Goal: Transaction & Acquisition: Purchase product/service

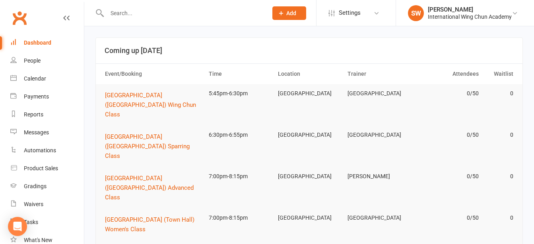
click at [221, 14] on input "text" at bounding box center [184, 13] width 158 height 11
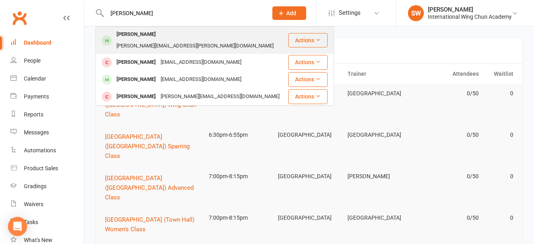
type input "katrina"
click at [197, 40] on div "katrina.stankowski@gmail.com" at bounding box center [195, 46] width 162 height 12
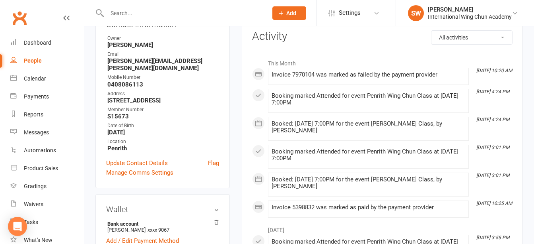
scroll to position [40, 0]
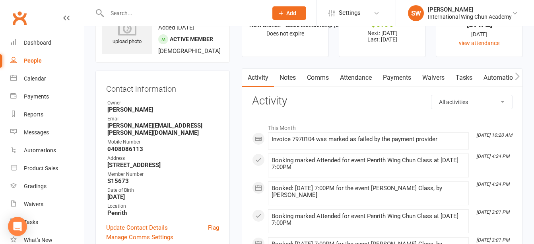
click at [402, 73] on link "Payments" at bounding box center [397, 77] width 39 height 18
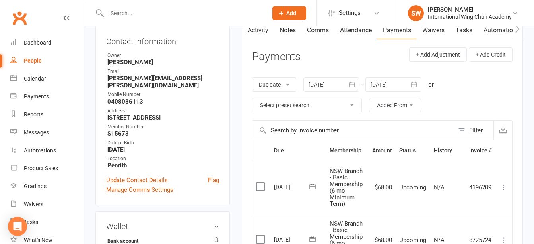
scroll to position [159, 0]
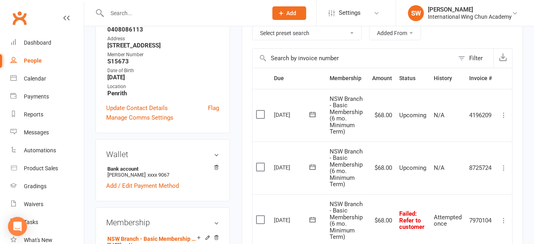
click at [503, 221] on icon at bounding box center [504, 220] width 8 height 8
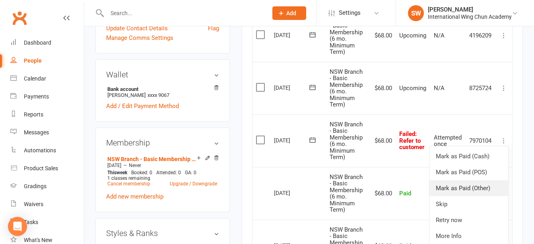
click at [487, 188] on link "Mark as Paid (Other)" at bounding box center [469, 188] width 79 height 16
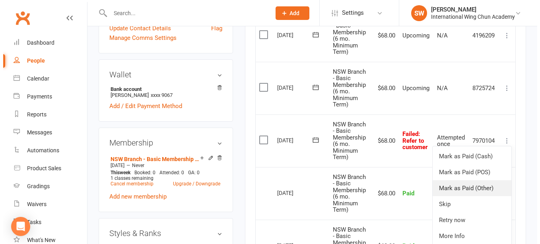
scroll to position [230, 0]
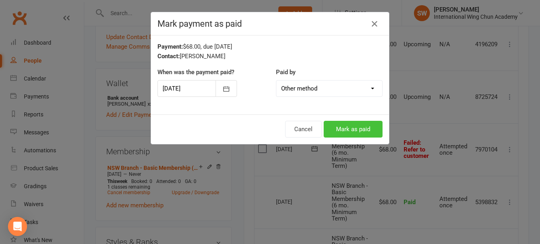
click at [347, 127] on button "Mark as paid" at bounding box center [353, 129] width 59 height 17
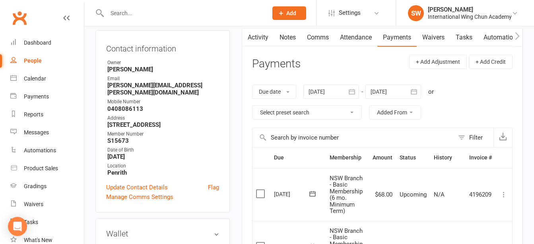
scroll to position [80, 0]
click at [288, 36] on link "Notes" at bounding box center [287, 38] width 27 height 18
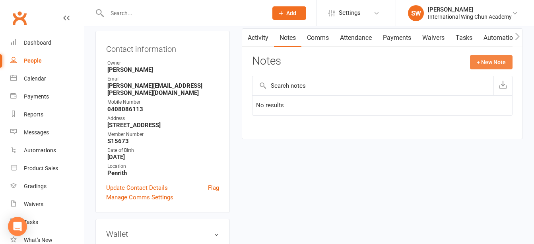
click at [493, 60] on button "+ New Note" at bounding box center [491, 62] width 43 height 14
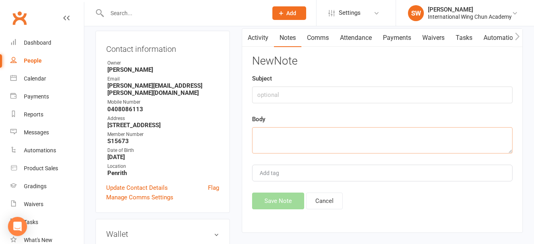
click at [355, 146] on textarea at bounding box center [382, 140] width 261 height 26
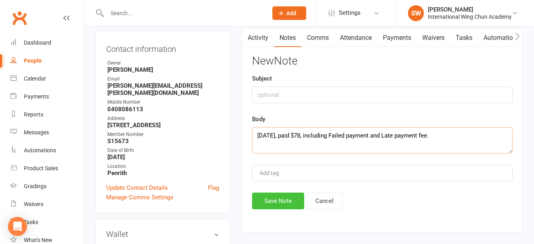
type textarea "[DATE], paid $78, including Failed payment and Late payment fee."
click at [291, 202] on button "Save Note" at bounding box center [278, 200] width 52 height 17
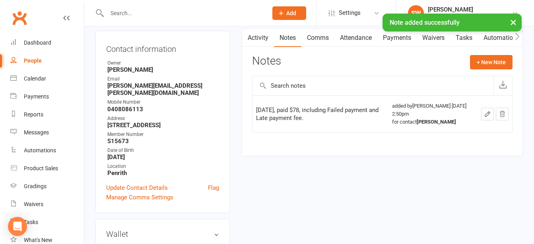
click at [399, 38] on link "Payments" at bounding box center [397, 38] width 39 height 18
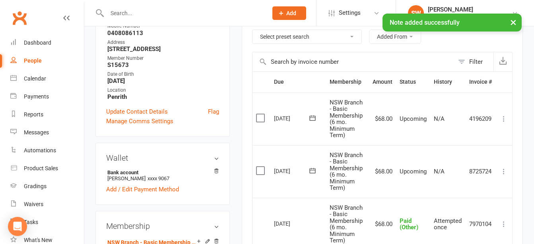
scroll to position [199, 0]
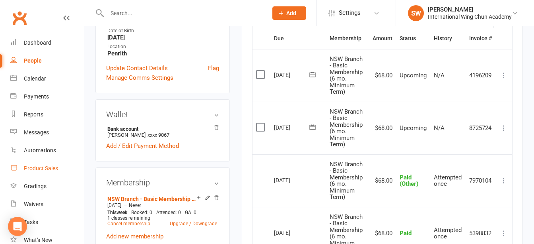
click at [44, 171] on div "Product Sales" at bounding box center [41, 168] width 34 height 6
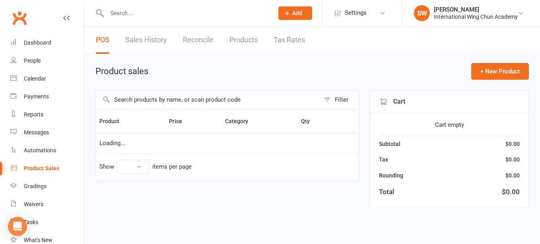
select select "100"
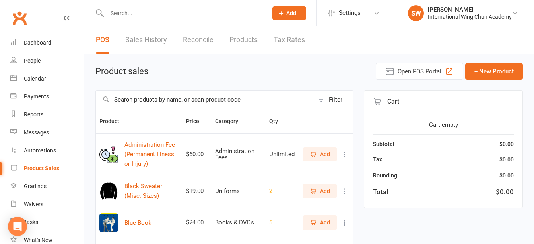
click at [347, 99] on button "Filter" at bounding box center [333, 99] width 39 height 18
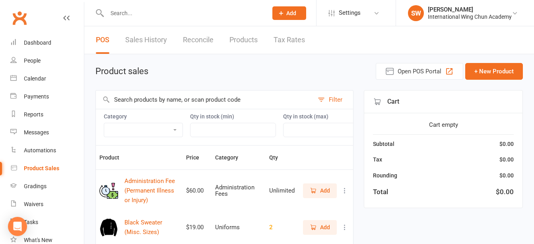
drag, startPoint x: 164, startPoint y: 138, endPoint x: 164, endPoint y: 132, distance: 6.4
click at [164, 138] on div "Category Administration Fees Books & DVDs Courses and Workshops Grading Badges …" at bounding box center [224, 127] width 258 height 36
click at [164, 132] on select "Administration Fees Books & DVDs Courses and Workshops Grading Badges Grading F…" at bounding box center [143, 130] width 78 height 14
select select "3388"
click at [104, 123] on select "Administration Fees Books & DVDs Courses and Workshops Grading Badges Grading F…" at bounding box center [143, 130] width 78 height 14
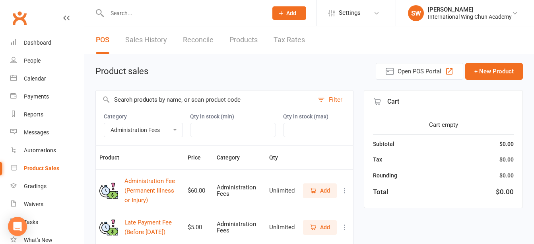
scroll to position [40, 0]
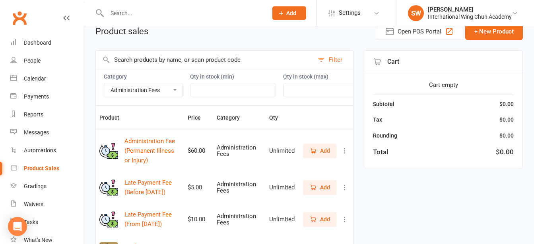
click at [324, 222] on span "Add" at bounding box center [325, 218] width 10 height 9
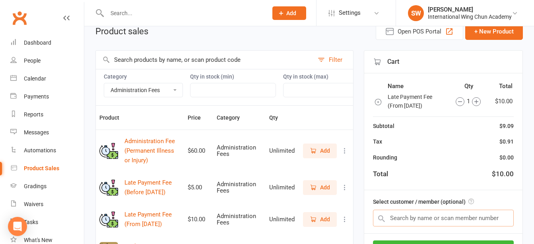
click at [438, 222] on input "text" at bounding box center [443, 217] width 141 height 17
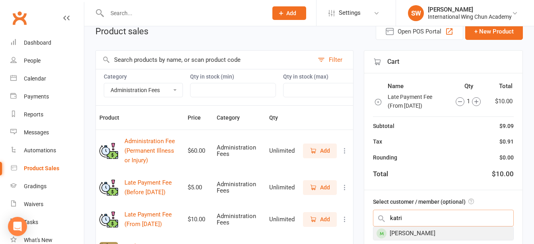
type input "katri"
click at [426, 234] on div "[PERSON_NAME]" at bounding box center [444, 232] width 140 height 13
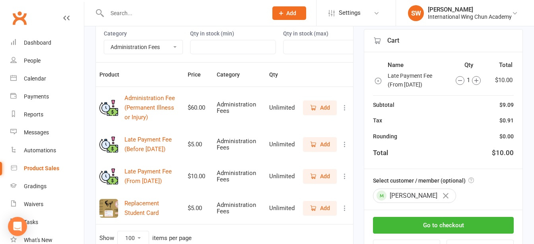
scroll to position [119, 0]
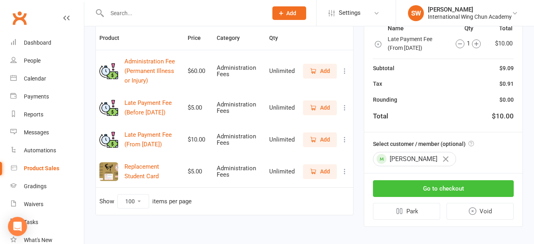
click at [488, 191] on button "Go to checkout" at bounding box center [443, 187] width 141 height 17
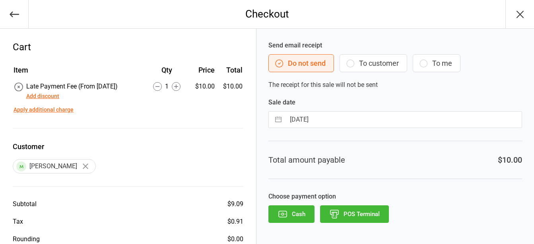
click at [353, 212] on button "POS Terminal" at bounding box center [354, 214] width 69 height 18
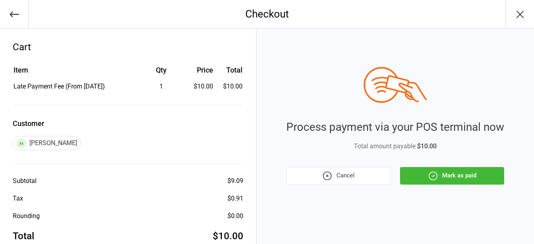
click at [458, 179] on button "Mark as paid" at bounding box center [452, 176] width 104 height 18
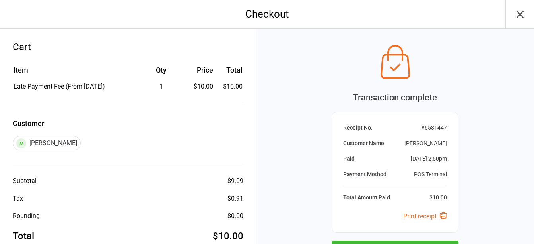
click at [524, 10] on icon "button" at bounding box center [520, 14] width 13 height 13
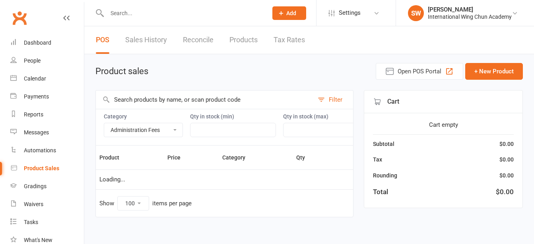
select select "3388"
select select "100"
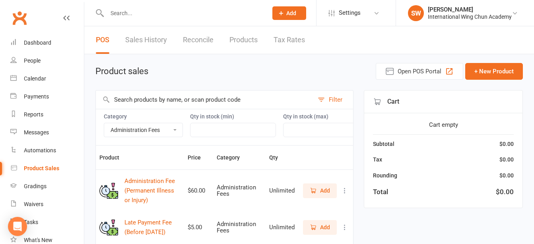
click at [202, 16] on input "text" at bounding box center [184, 13] width 158 height 11
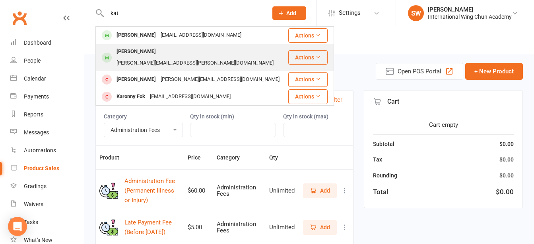
type input "kat"
click at [197, 57] on div "katrina.stankowski@gmail.com" at bounding box center [195, 63] width 162 height 12
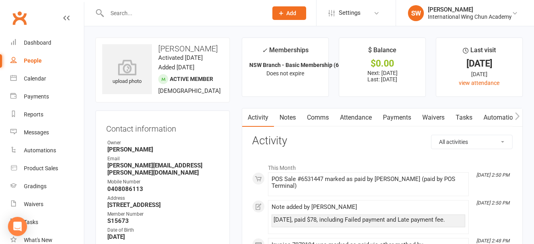
click at [389, 122] on link "Payments" at bounding box center [397, 117] width 39 height 18
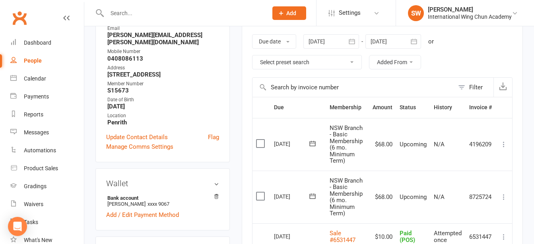
scroll to position [199, 0]
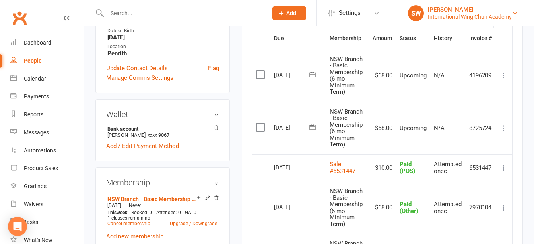
click at [494, 15] on div "International Wing Chun Academy" at bounding box center [470, 16] width 84 height 7
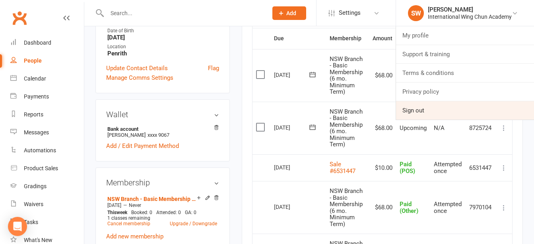
click at [458, 107] on link "Sign out" at bounding box center [465, 110] width 138 height 18
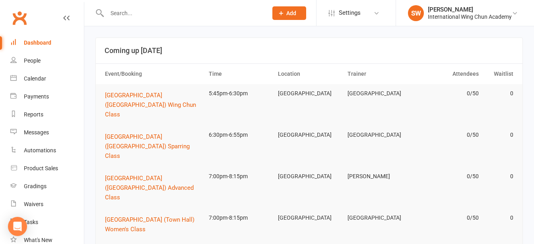
click at [187, 16] on input "text" at bounding box center [184, 13] width 158 height 11
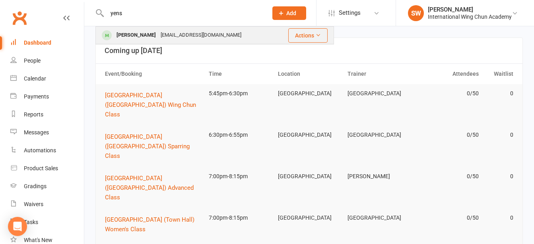
type input "yens"
click at [190, 34] on div "y.lithgow86@gmail.com" at bounding box center [201, 35] width 86 height 12
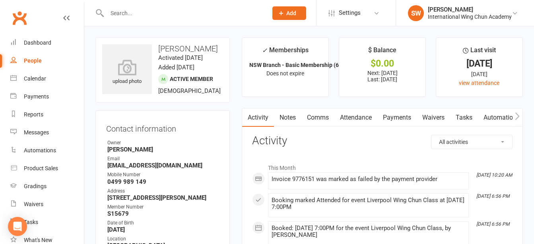
click at [403, 118] on link "Payments" at bounding box center [397, 117] width 39 height 18
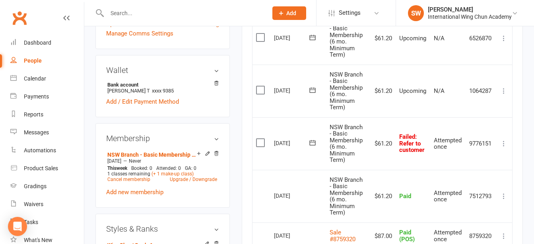
scroll to position [239, 0]
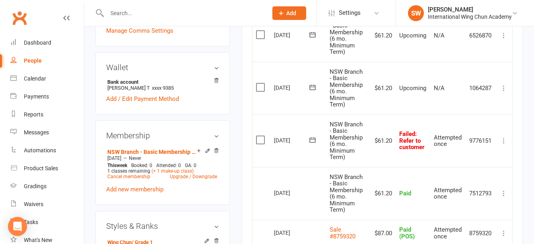
click at [505, 138] on icon at bounding box center [504, 140] width 8 height 8
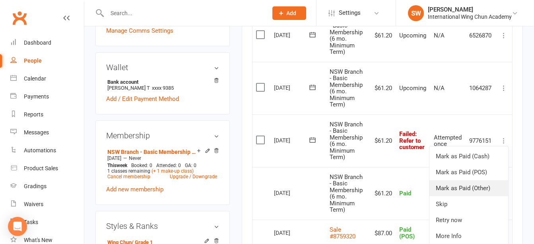
click at [496, 187] on link "Mark as Paid (Other)" at bounding box center [469, 188] width 79 height 16
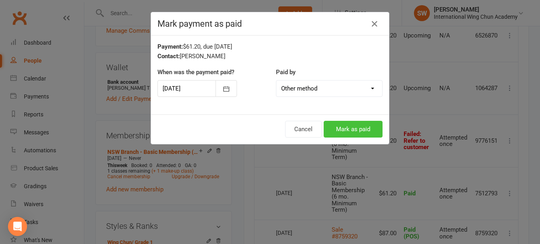
click at [340, 129] on button "Mark as paid" at bounding box center [353, 129] width 59 height 17
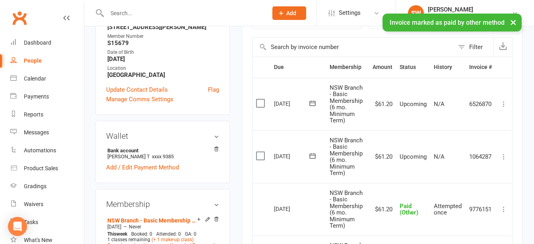
scroll to position [80, 0]
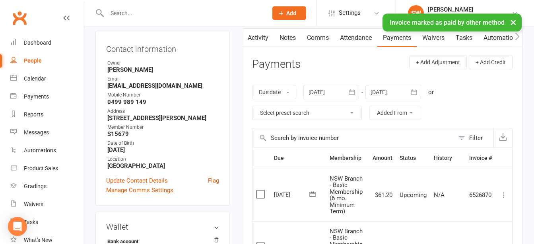
click at [283, 36] on link "Notes" at bounding box center [287, 38] width 27 height 18
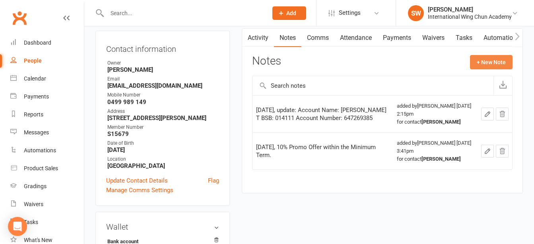
click at [494, 68] on button "+ New Note" at bounding box center [491, 62] width 43 height 14
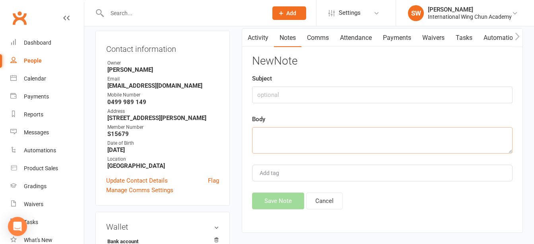
click at [361, 140] on textarea at bounding box center [382, 140] width 261 height 26
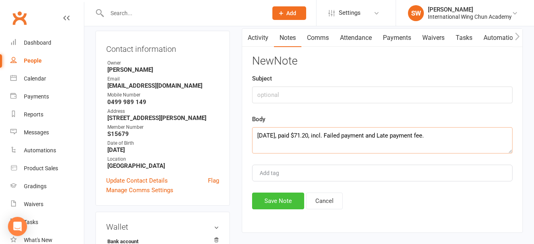
type textarea "[DATE], paid $71.20, incl. Failed payment and Late payment fee."
click at [274, 198] on button "Save Note" at bounding box center [278, 200] width 52 height 17
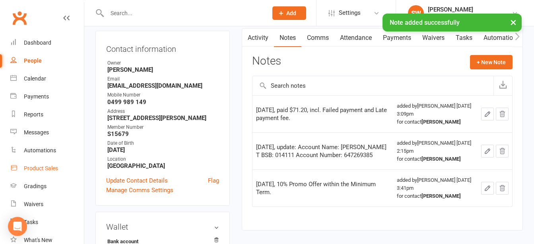
click at [51, 167] on div "Product Sales" at bounding box center [41, 168] width 34 height 6
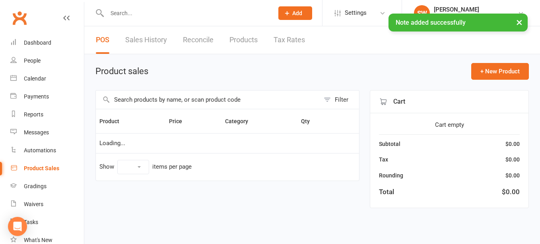
select select "100"
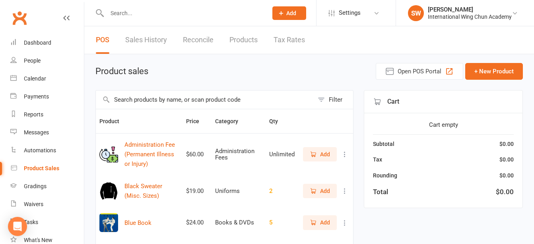
click at [332, 96] on div "Filter" at bounding box center [336, 100] width 14 height 10
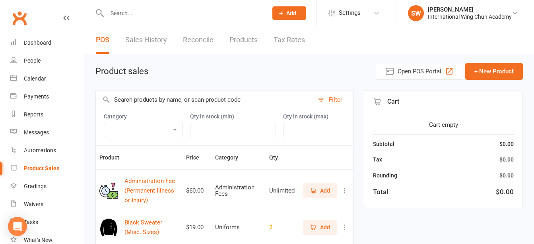
click at [149, 126] on select "Administration Fees Books & DVDs Courses and Workshops Grading Badges Grading F…" at bounding box center [143, 130] width 78 height 14
select select "3388"
click at [104, 123] on select "Administration Fees Books & DVDs Courses and Workshops Grading Badges Grading F…" at bounding box center [143, 130] width 78 height 14
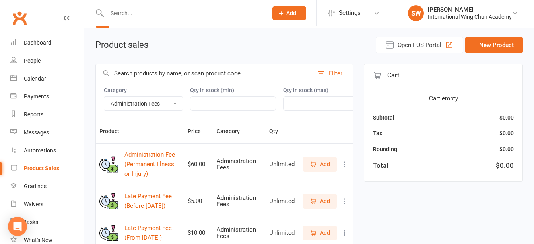
scroll to position [40, 0]
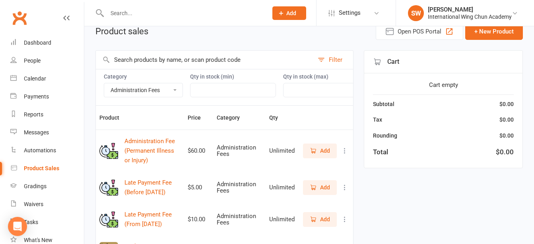
click at [315, 221] on icon "button" at bounding box center [313, 218] width 4 height 4
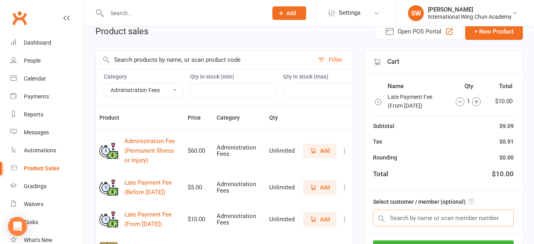
click at [423, 218] on input "text" at bounding box center [443, 217] width 141 height 17
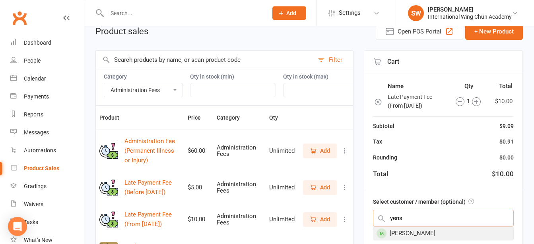
type input "yens"
click at [436, 236] on div "[PERSON_NAME]" at bounding box center [444, 232] width 140 height 13
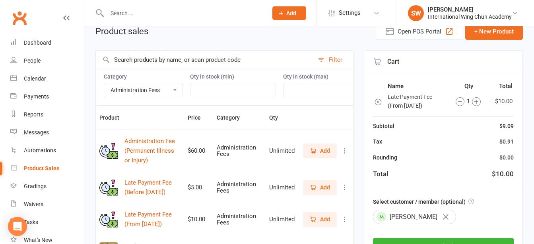
scroll to position [80, 0]
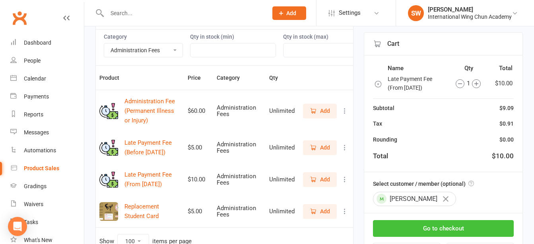
click at [440, 232] on button "Go to checkout" at bounding box center [443, 227] width 141 height 17
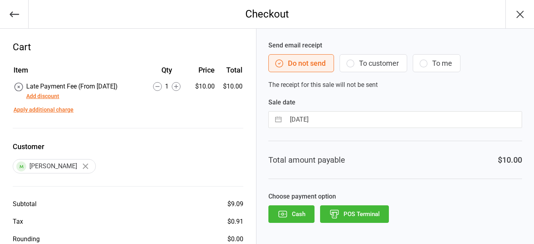
click at [380, 216] on button "POS Terminal" at bounding box center [354, 214] width 69 height 18
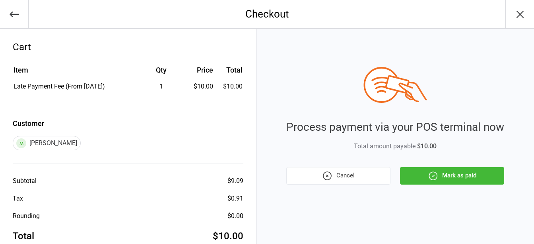
click at [449, 170] on button "Mark as paid" at bounding box center [452, 176] width 104 height 18
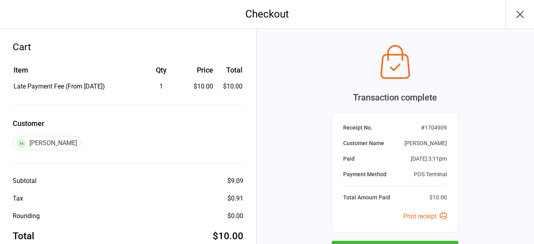
click at [521, 15] on icon "button" at bounding box center [520, 14] width 6 height 6
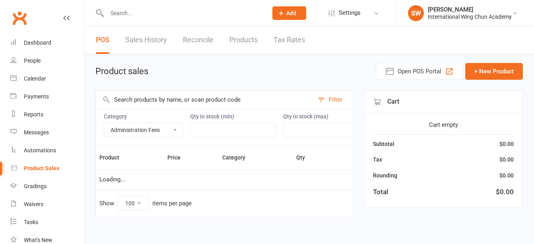
select select "3388"
select select "100"
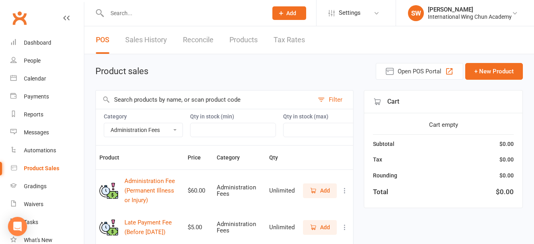
click at [160, 10] on input "text" at bounding box center [184, 13] width 158 height 11
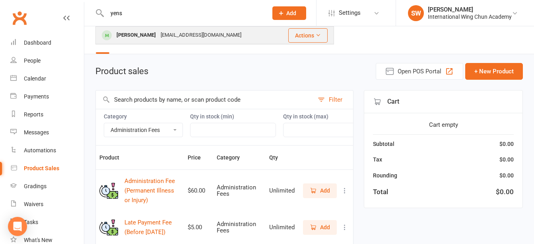
type input "yens"
click at [167, 36] on div "[EMAIL_ADDRESS][DOMAIN_NAME]" at bounding box center [201, 35] width 86 height 12
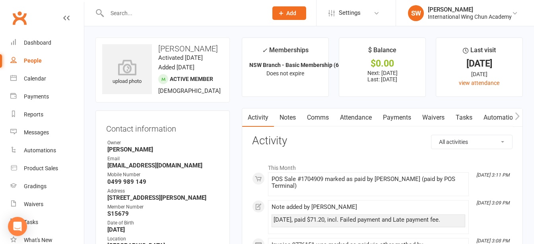
click at [291, 116] on link "Notes" at bounding box center [287, 117] width 27 height 18
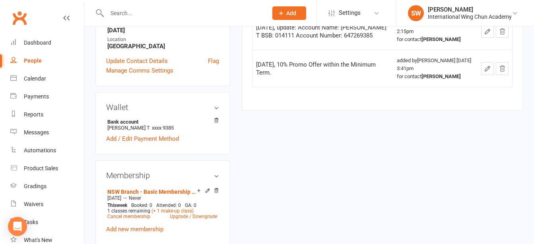
scroll to position [40, 0]
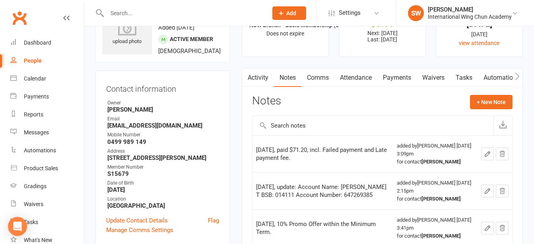
click at [398, 75] on link "Payments" at bounding box center [397, 77] width 39 height 18
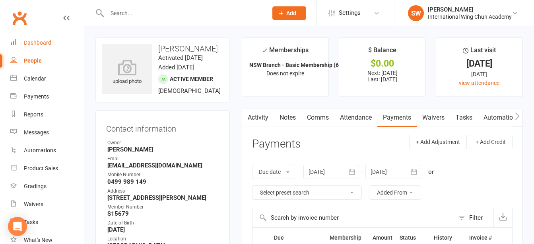
click at [45, 39] on link "Dashboard" at bounding box center [47, 43] width 74 height 18
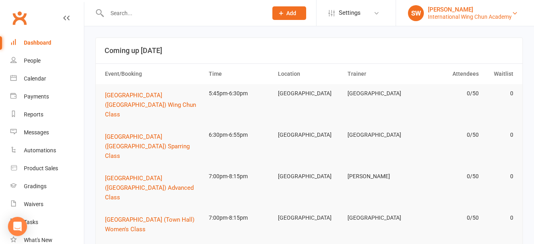
click at [451, 12] on div "[PERSON_NAME]" at bounding box center [470, 9] width 84 height 7
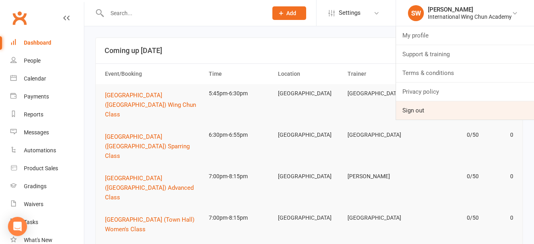
click at [444, 108] on link "Sign out" at bounding box center [465, 110] width 138 height 18
